Goal: Information Seeking & Learning: Learn about a topic

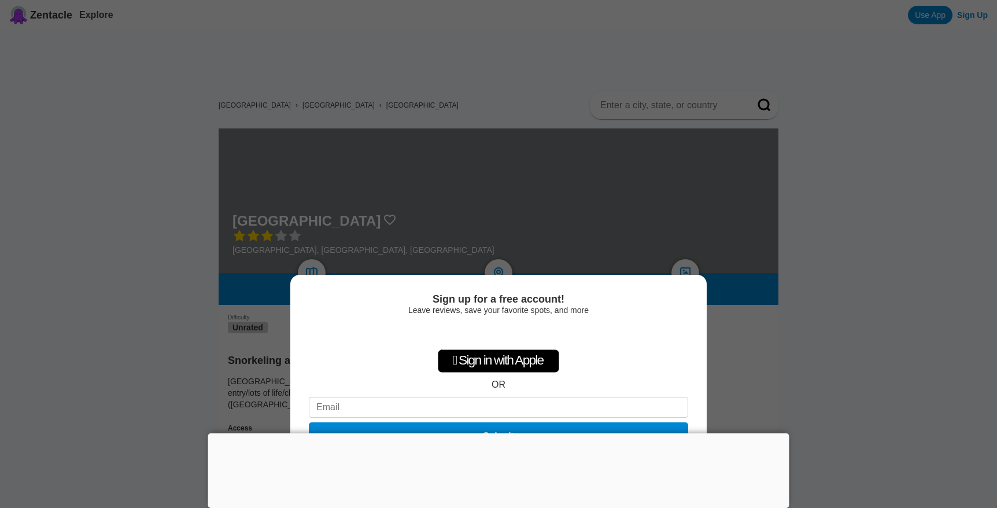
click at [504, 433] on div at bounding box center [498, 433] width 581 height 0
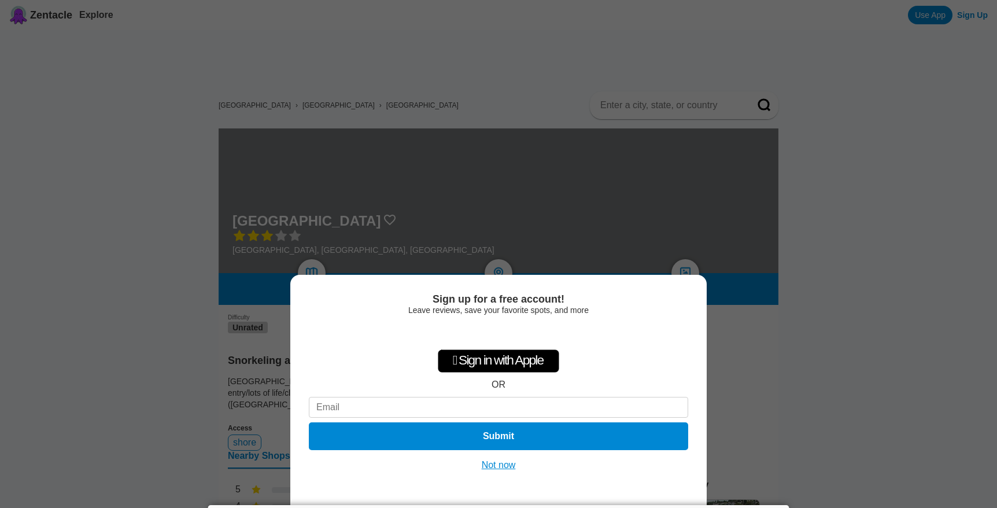
click at [507, 464] on button "Not now" at bounding box center [498, 465] width 41 height 12
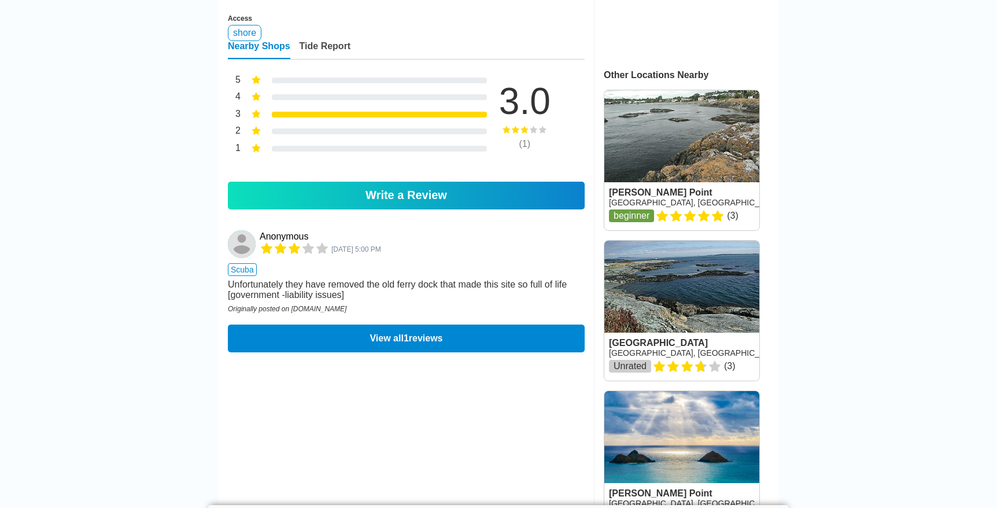
scroll to position [411, 0]
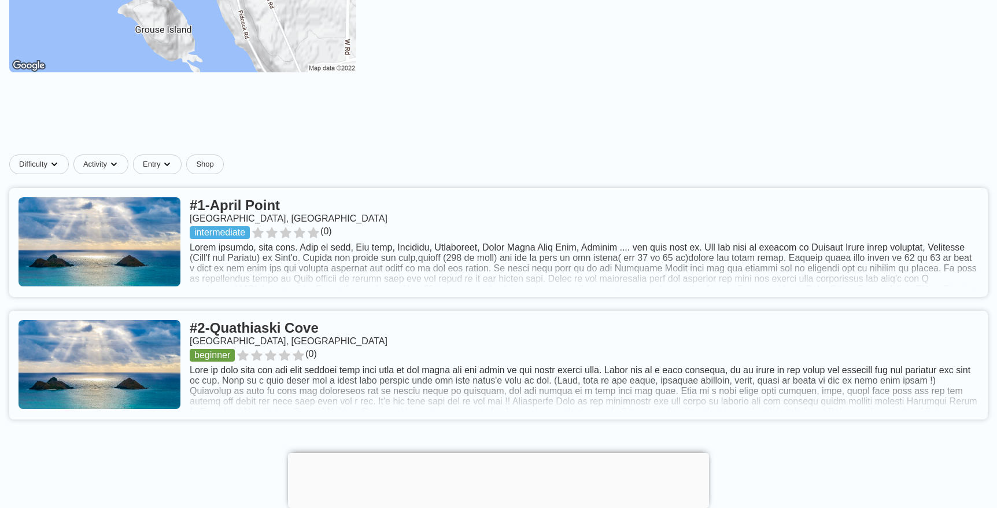
scroll to position [330, 0]
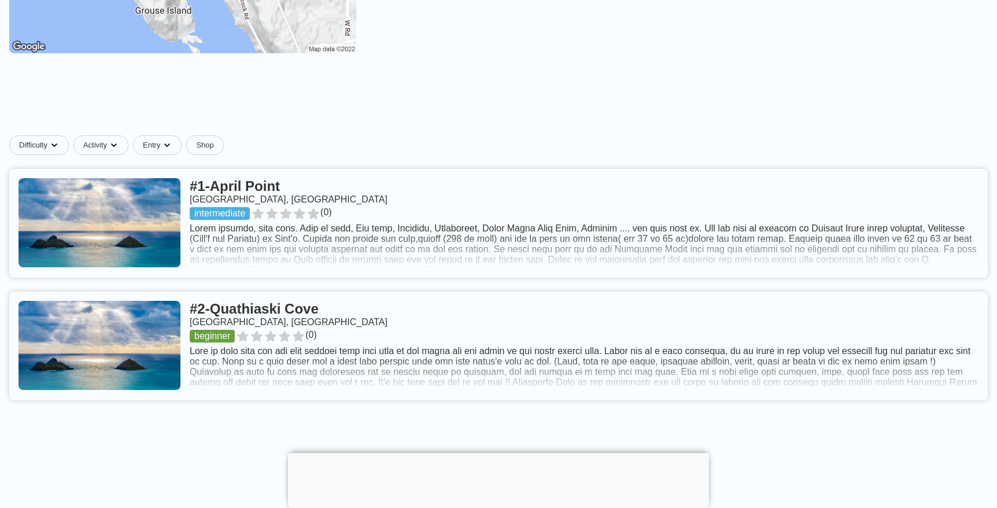
click at [451, 238] on link at bounding box center [498, 223] width 979 height 109
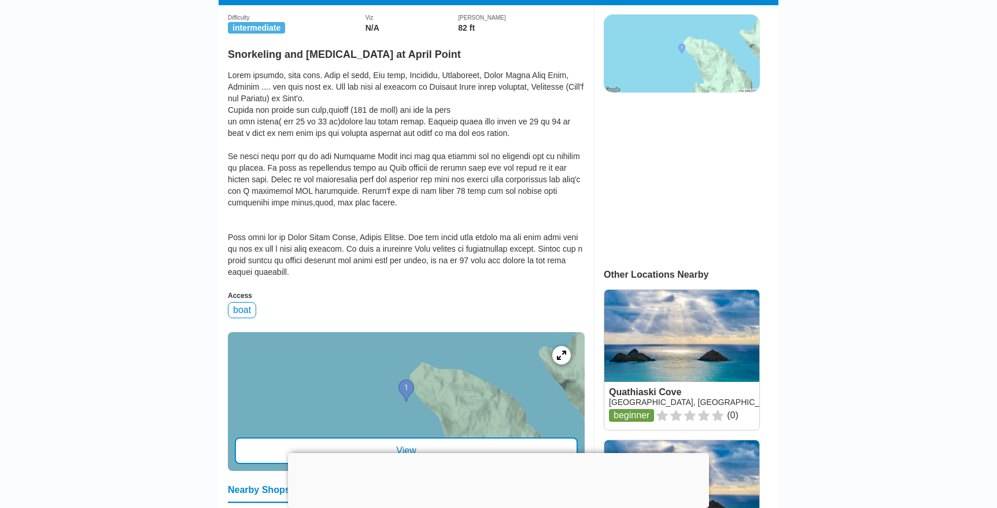
scroll to position [300, 0]
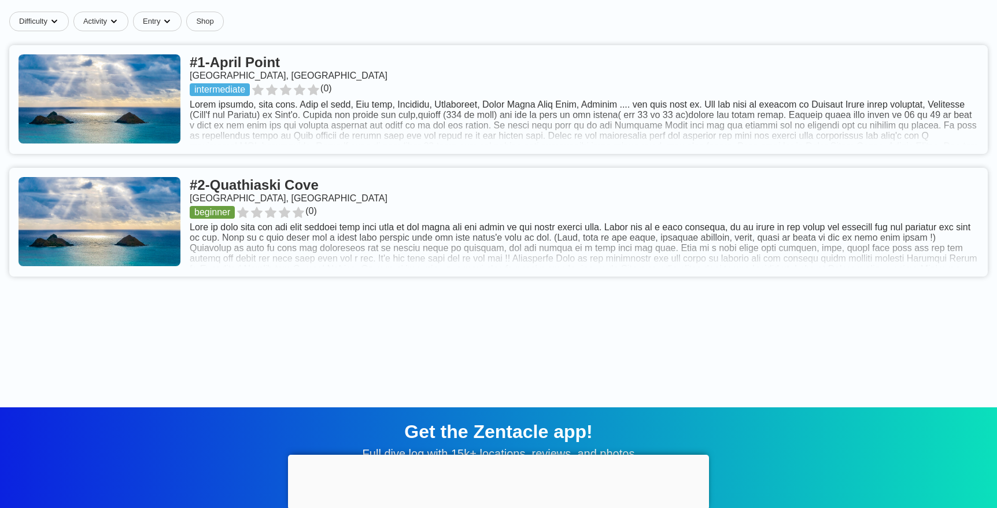
scroll to position [475, 0]
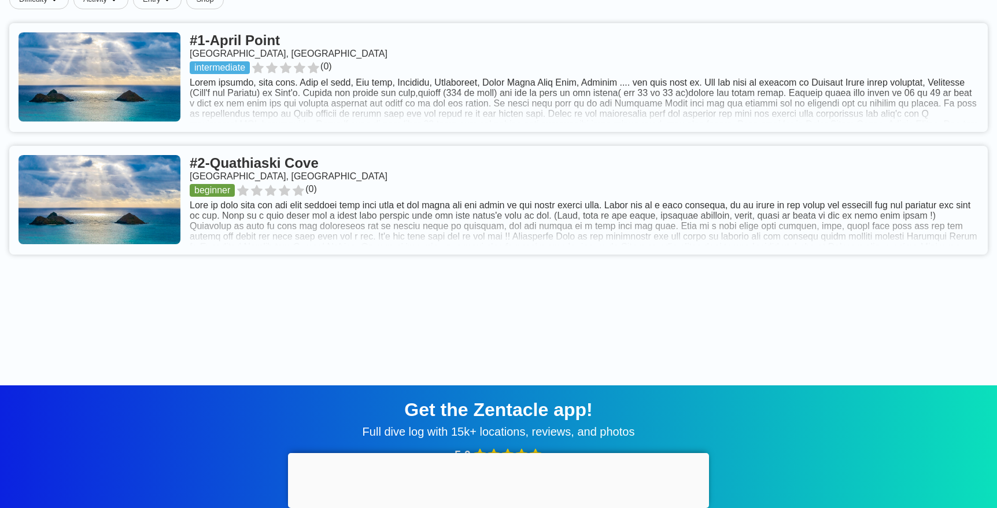
click at [467, 226] on link at bounding box center [498, 200] width 979 height 109
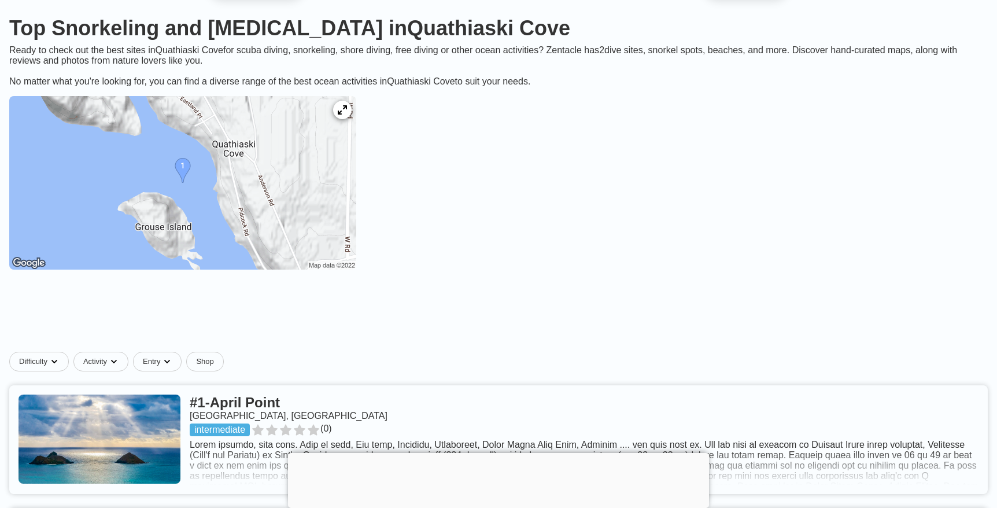
scroll to position [104, 0]
